Goal: Information Seeking & Learning: Learn about a topic

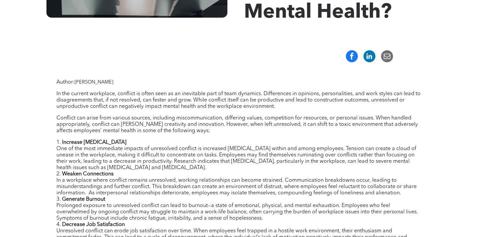
scroll to position [204, 0]
drag, startPoint x: 98, startPoint y: 81, endPoint x: 125, endPoint y: 81, distance: 26.6
click at [125, 81] on p "Author: Michelle Phaneuf" at bounding box center [238, 82] width 365 height 6
copy span "Phaneuf"
click at [172, 46] on div at bounding box center [239, 56] width 478 height 22
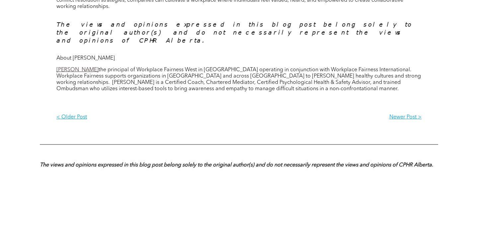
scroll to position [614, 0]
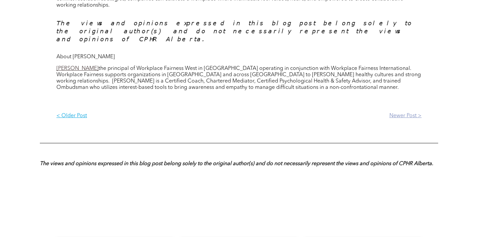
click at [395, 113] on p "Newer Post >" at bounding box center [330, 116] width 183 height 6
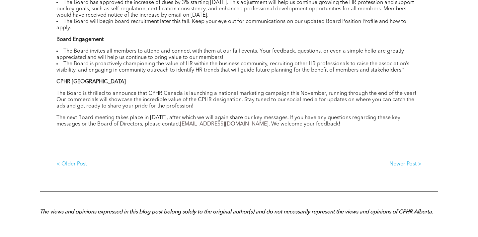
scroll to position [389, 0]
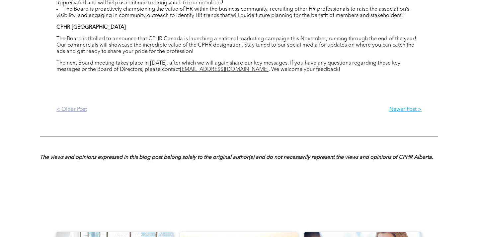
click at [64, 109] on p "< Older Post" at bounding box center [147, 109] width 183 height 6
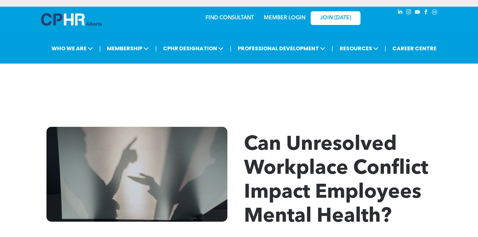
scroll to position [157, 0]
